Goal: Check status: Check status

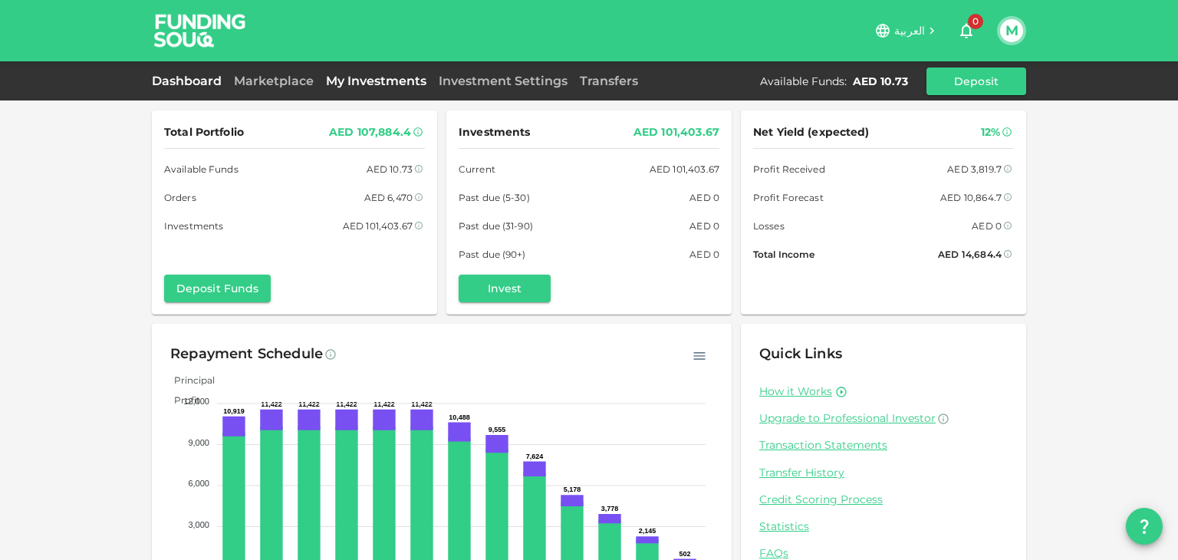
click at [361, 85] on link "My Investments" at bounding box center [376, 81] width 113 height 15
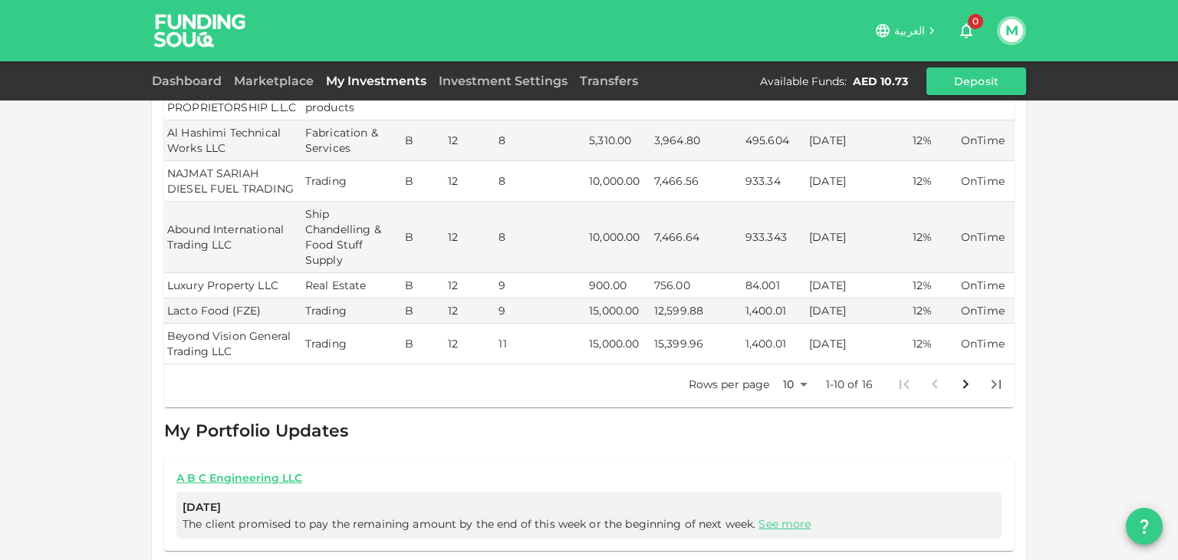
scroll to position [661, 0]
click at [798, 368] on body "العربية 0 M Dashboard Marketplace My Investments Investment Settings Transfers …" at bounding box center [589, 280] width 1178 height 560
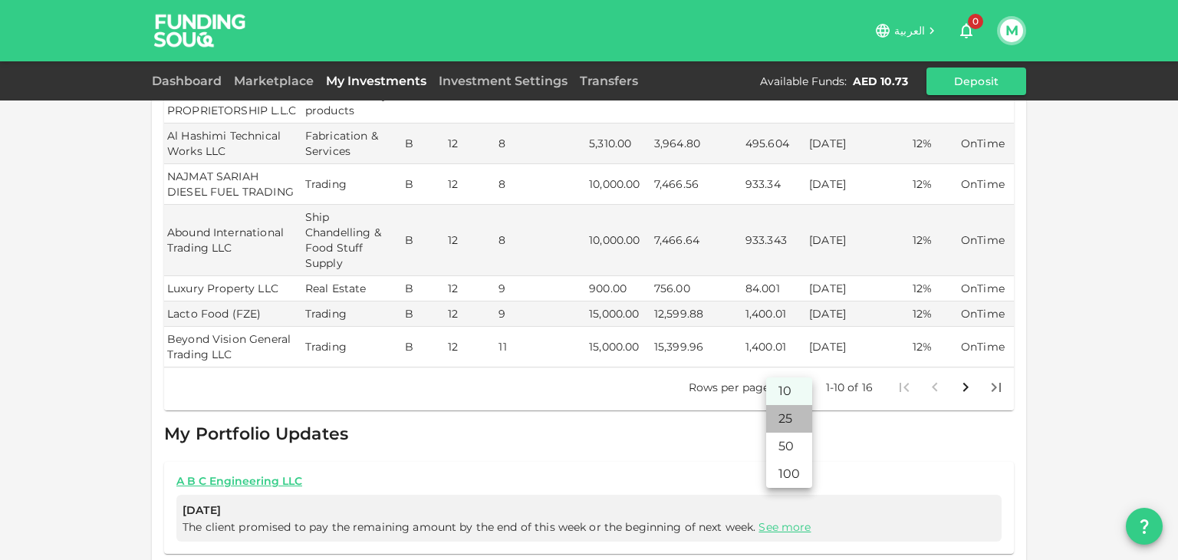
click at [791, 414] on li "25" at bounding box center [789, 419] width 46 height 28
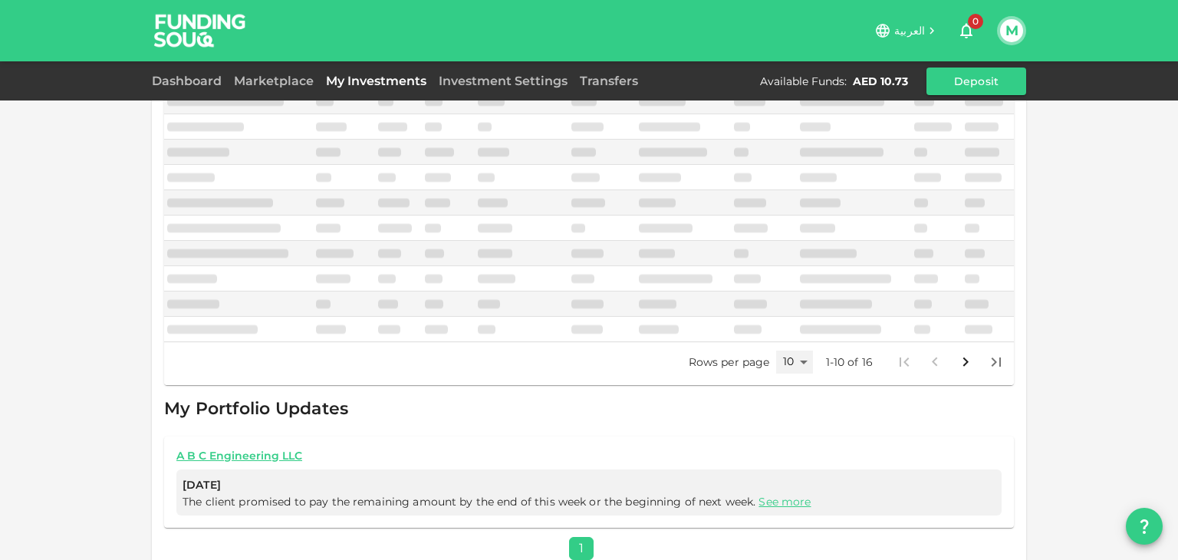
type input "25"
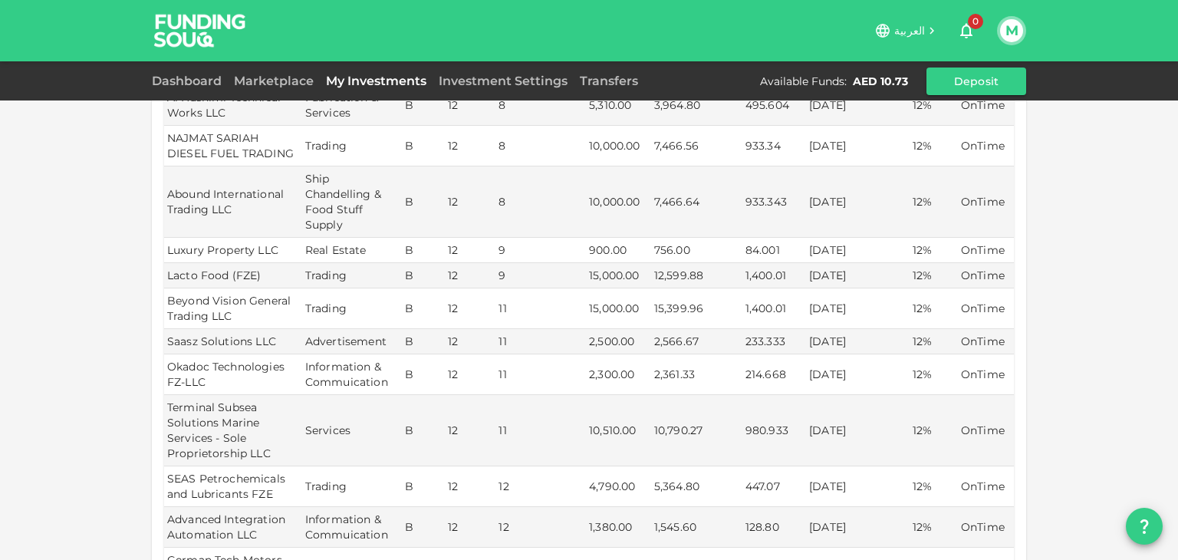
scroll to position [798, 0]
